Goal: Navigation & Orientation: Find specific page/section

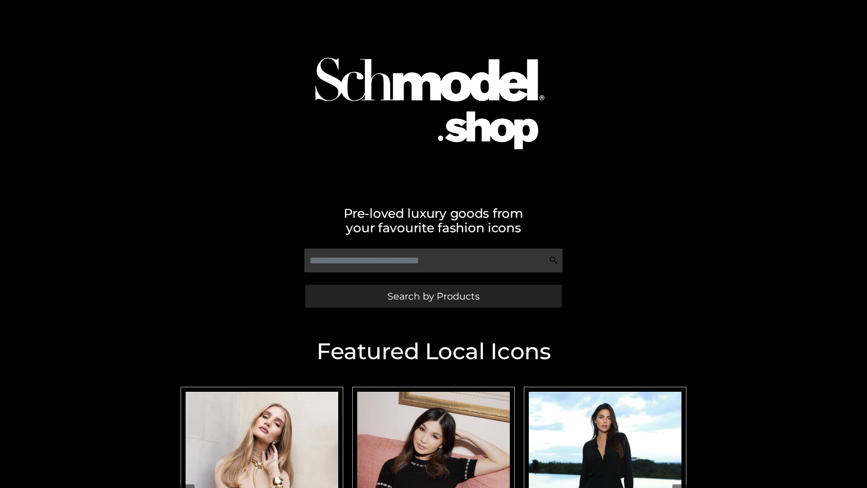
click at [433, 296] on span "Search by Products" at bounding box center [434, 295] width 92 height 9
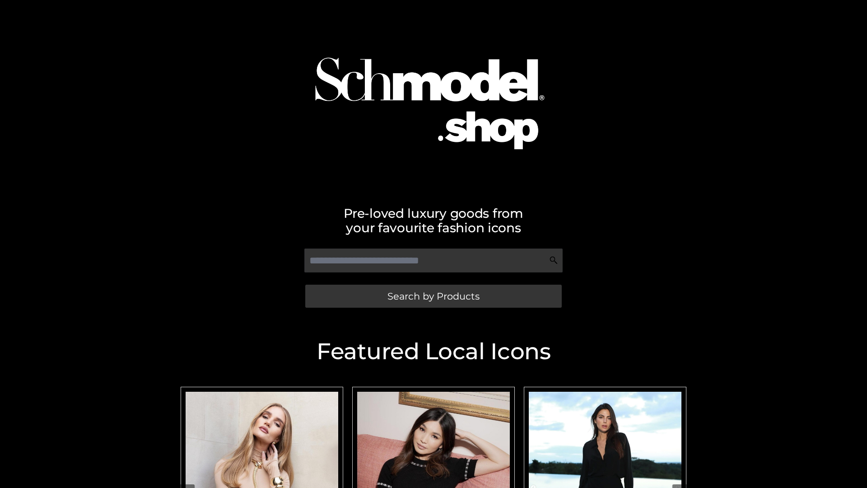
click at [433, 296] on span "Search by Products" at bounding box center [434, 295] width 92 height 9
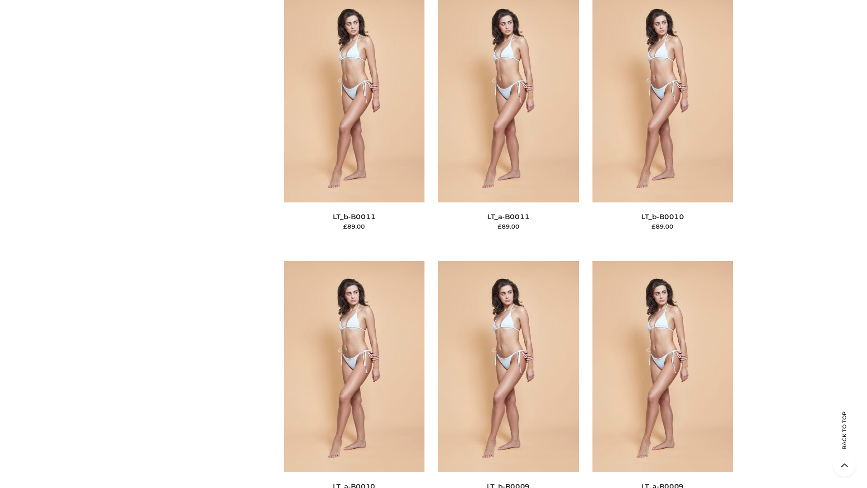
scroll to position [4057, 0]
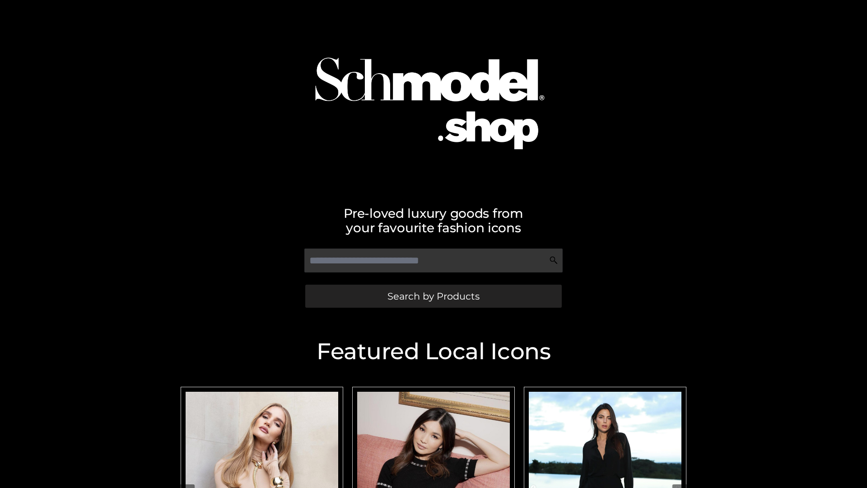
click at [433, 296] on span "Search by Products" at bounding box center [434, 295] width 92 height 9
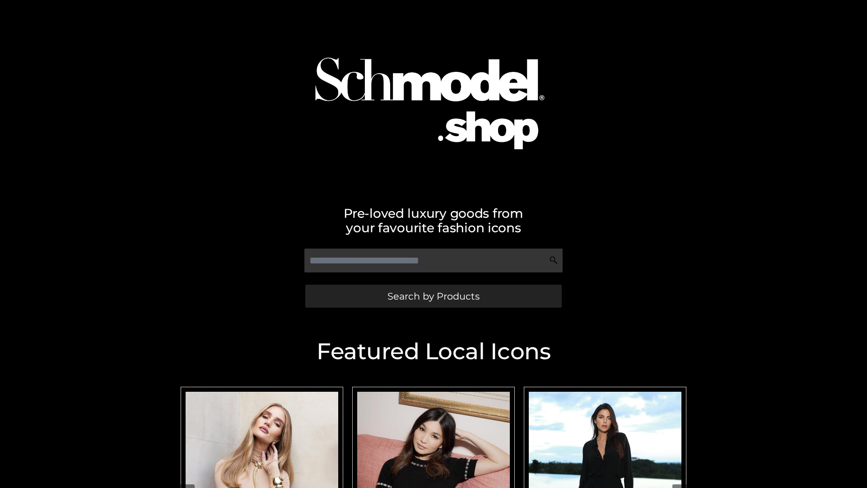
click at [433, 296] on span "Search by Products" at bounding box center [434, 295] width 92 height 9
